Goal: Navigation & Orientation: Find specific page/section

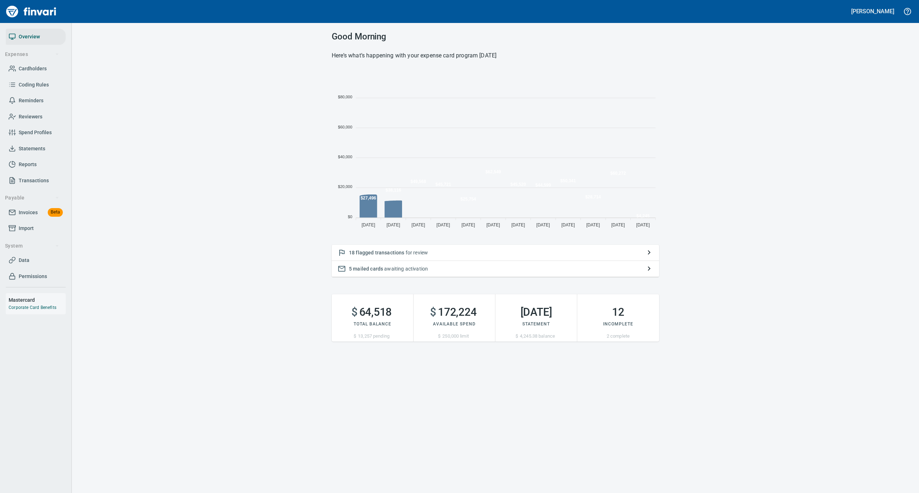
scroll to position [160, 320]
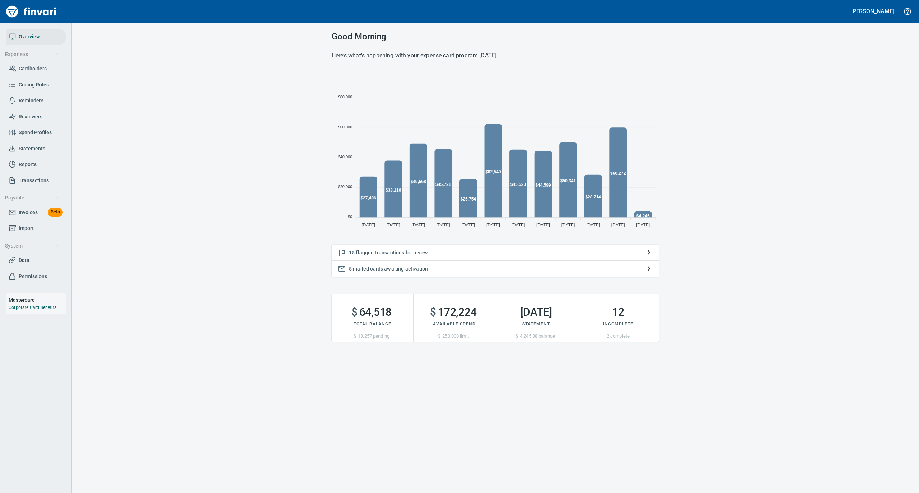
click at [29, 151] on span "Statements" at bounding box center [32, 148] width 27 height 9
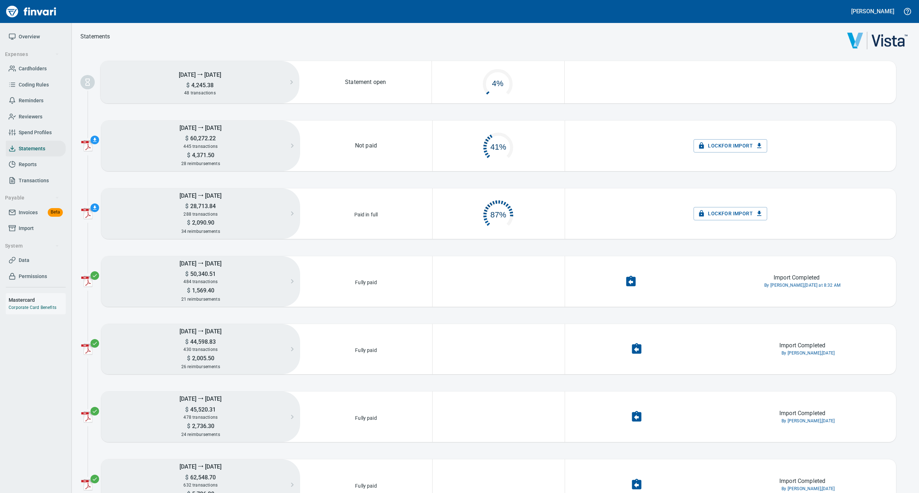
click at [27, 42] on link "Overview" at bounding box center [36, 37] width 60 height 16
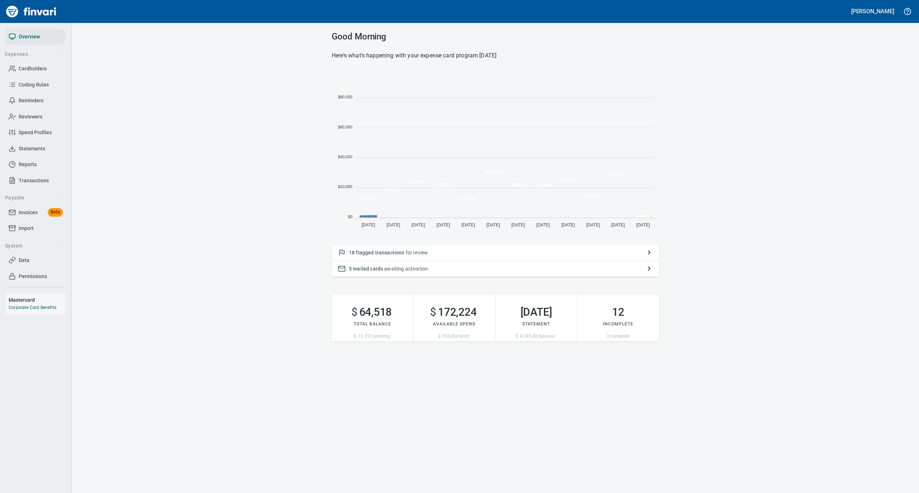
scroll to position [160, 320]
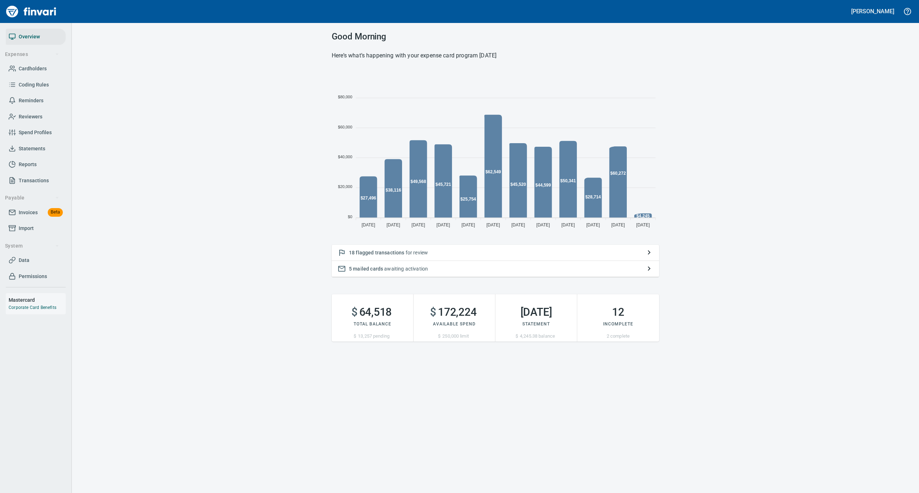
click at [415, 253] on p "18 flagged transactions for review" at bounding box center [495, 252] width 293 height 7
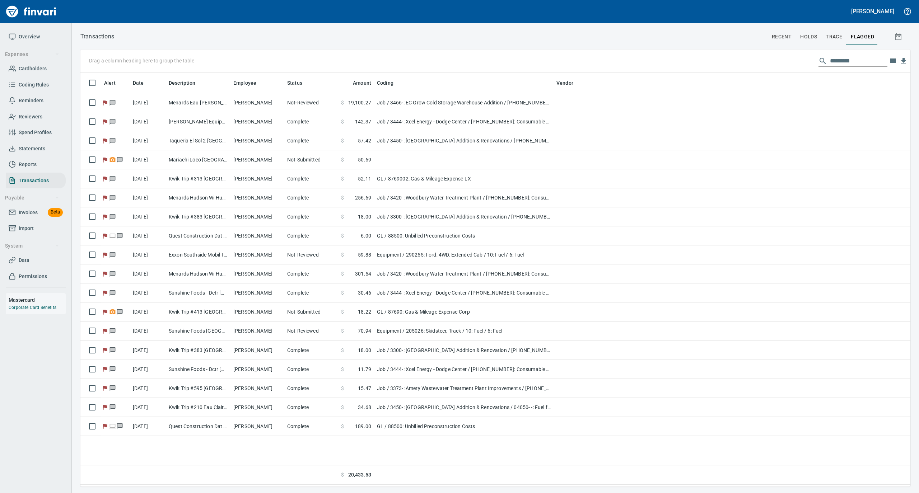
scroll to position [1, 1]
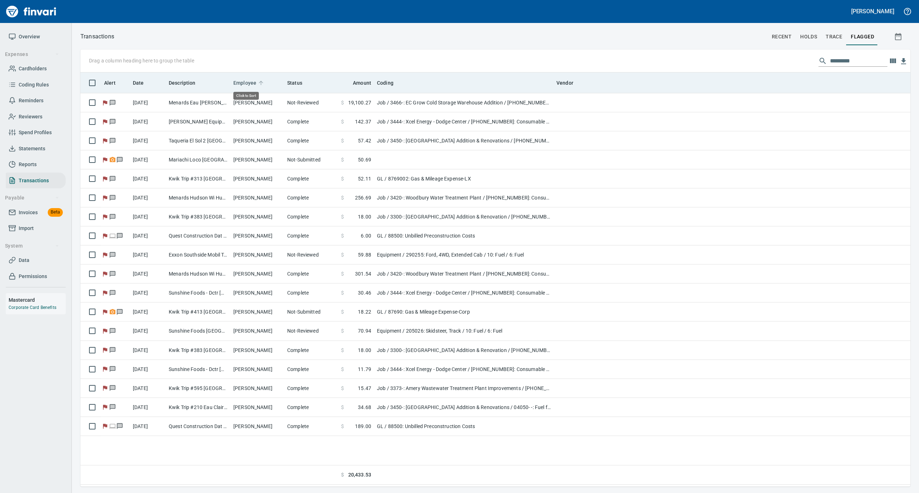
click at [260, 82] on icon at bounding box center [261, 83] width 6 height 6
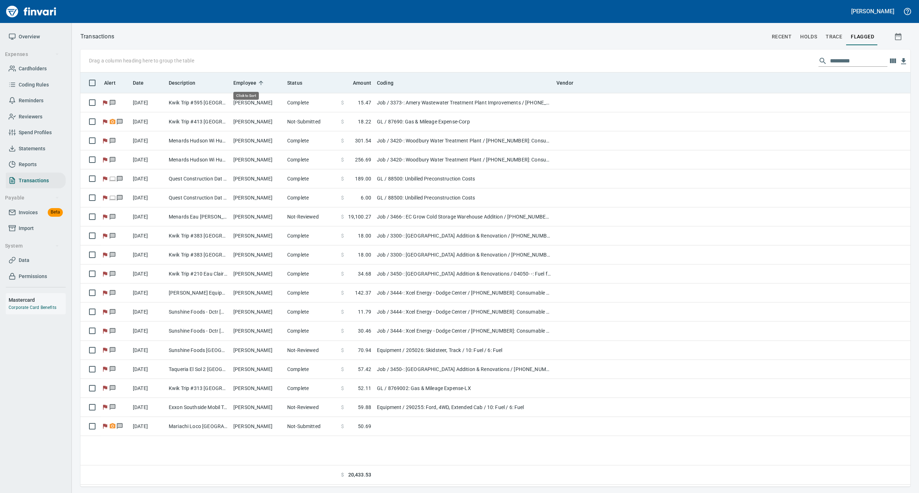
click at [260, 82] on icon at bounding box center [261, 83] width 6 height 6
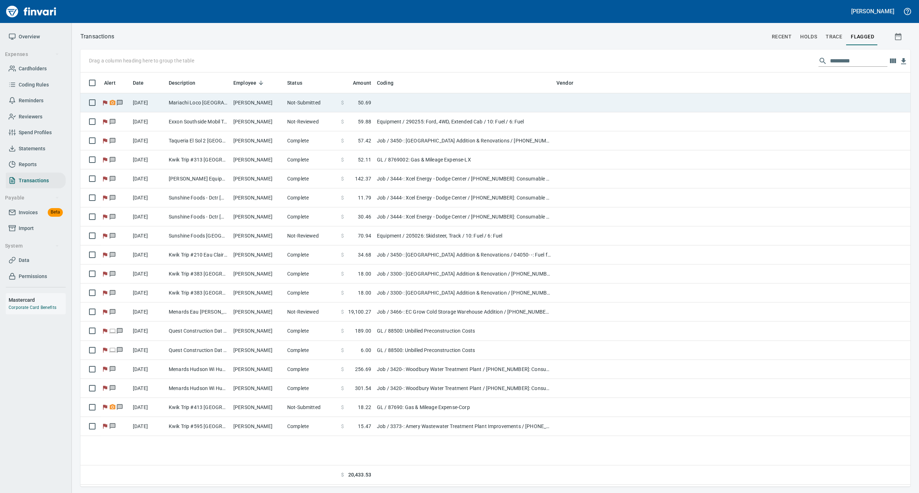
scroll to position [407, 822]
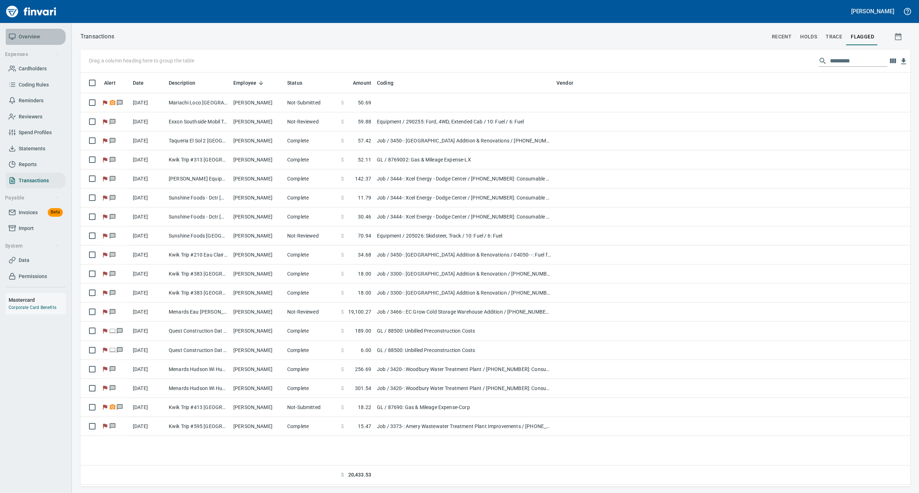
click at [39, 36] on span "Overview" at bounding box center [36, 36] width 54 height 9
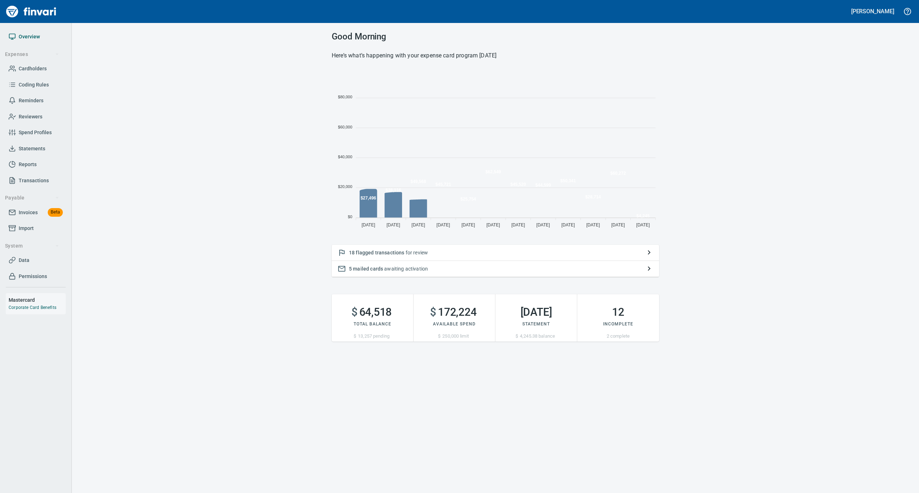
scroll to position [160, 320]
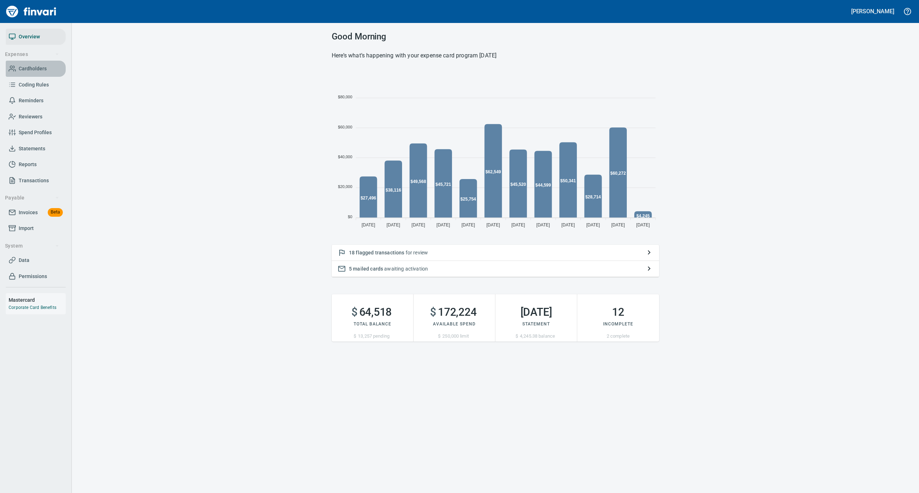
click at [34, 70] on span "Cardholders" at bounding box center [33, 68] width 28 height 9
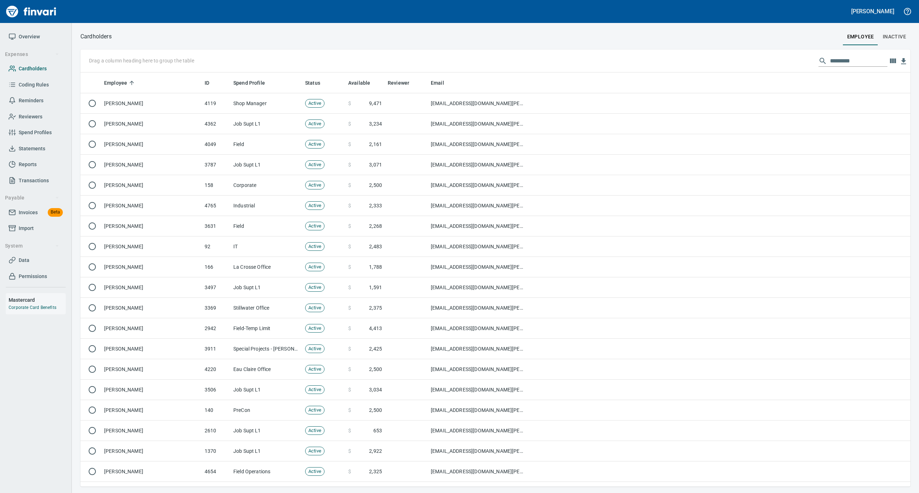
scroll to position [407, 815]
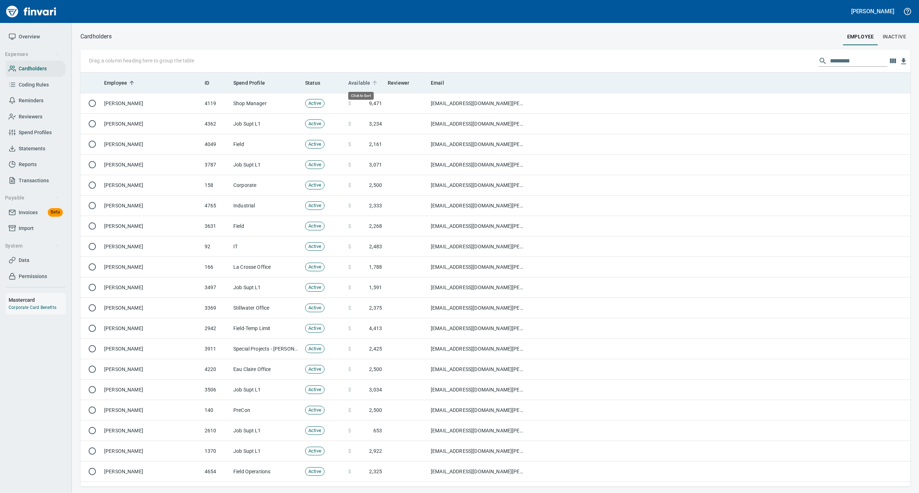
click at [374, 81] on icon at bounding box center [374, 83] width 4 height 4
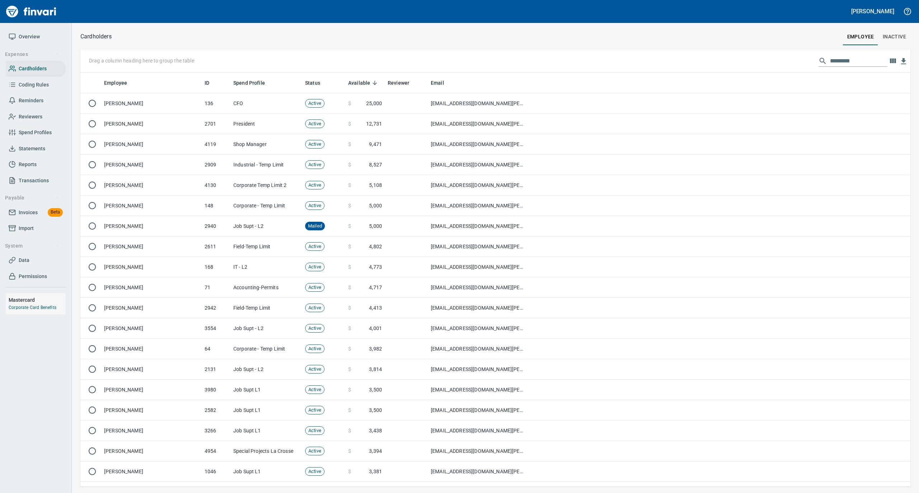
click at [33, 34] on span "Overview" at bounding box center [29, 36] width 21 height 9
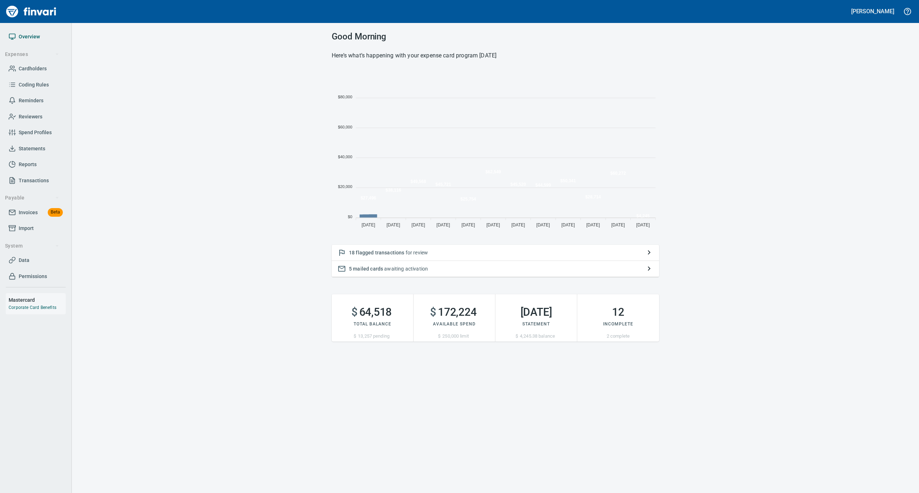
scroll to position [160, 320]
